Goal: Task Accomplishment & Management: Manage account settings

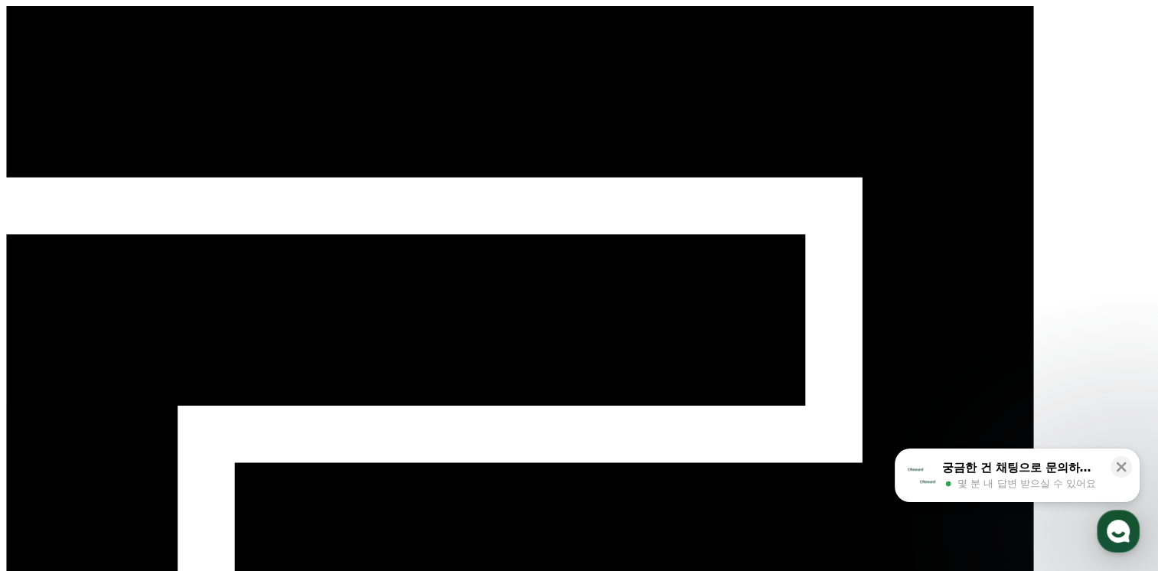
select select "**********"
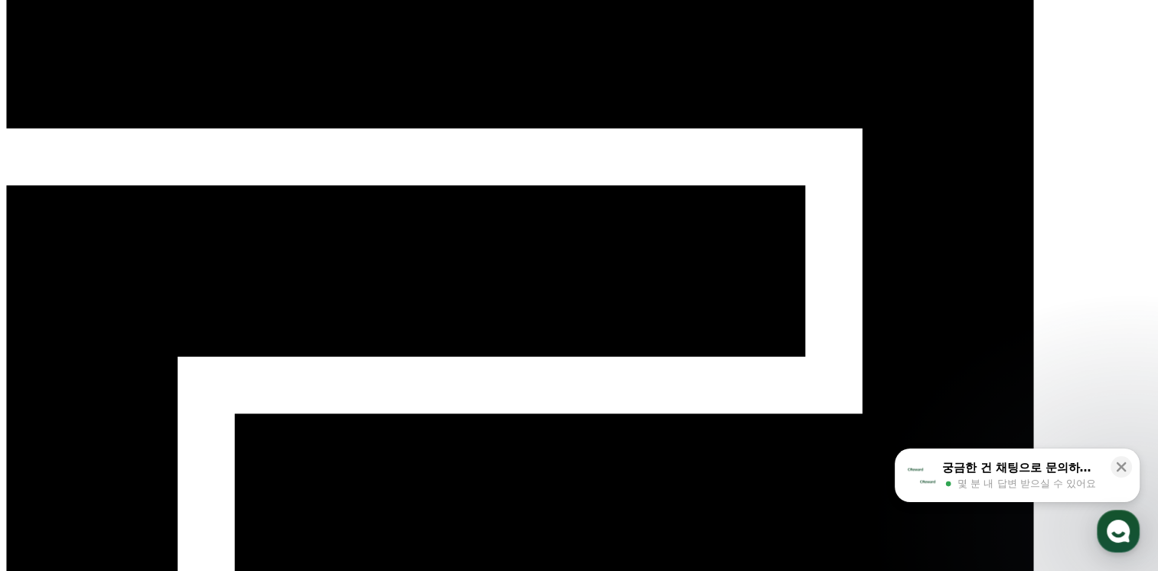
scroll to position [77, 0]
